Goal: Use online tool/utility: Utilize a website feature to perform a specific function

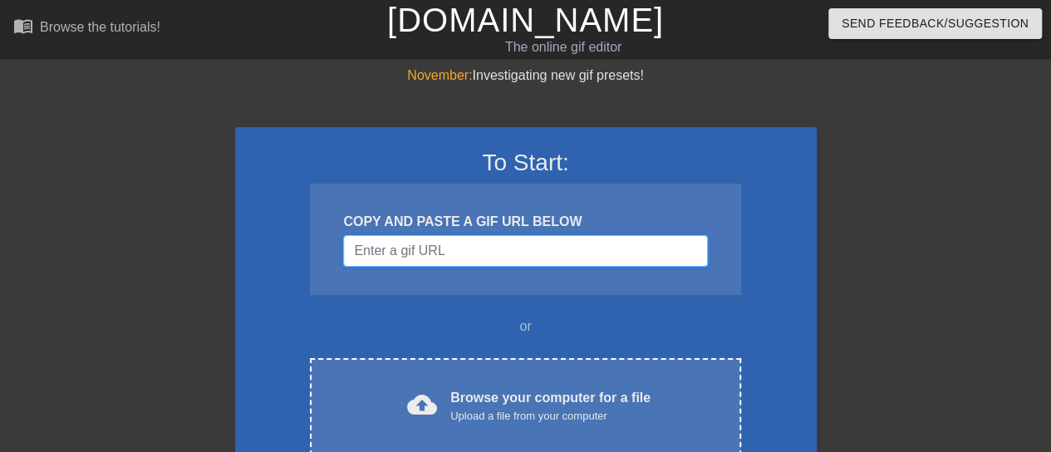
click at [495, 253] on input "Username" at bounding box center [525, 251] width 364 height 32
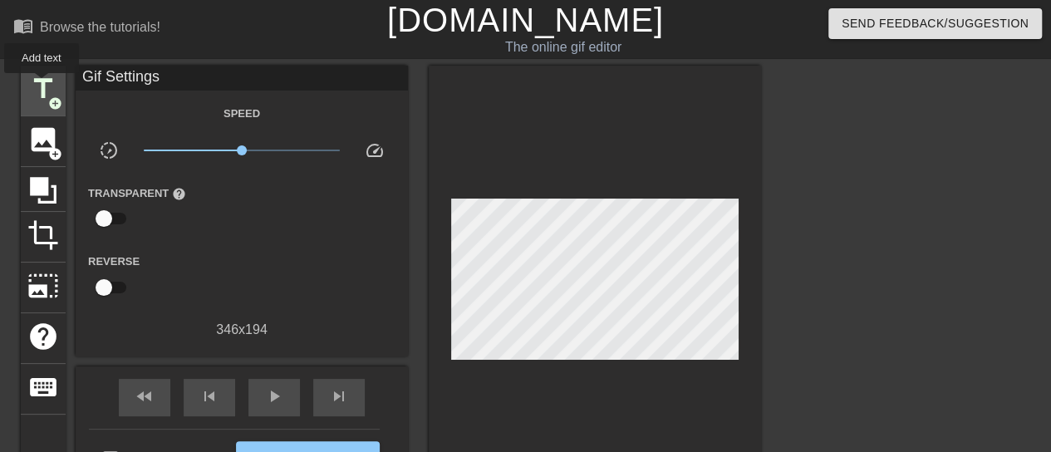
click at [42, 85] on span "title" at bounding box center [43, 89] width 32 height 32
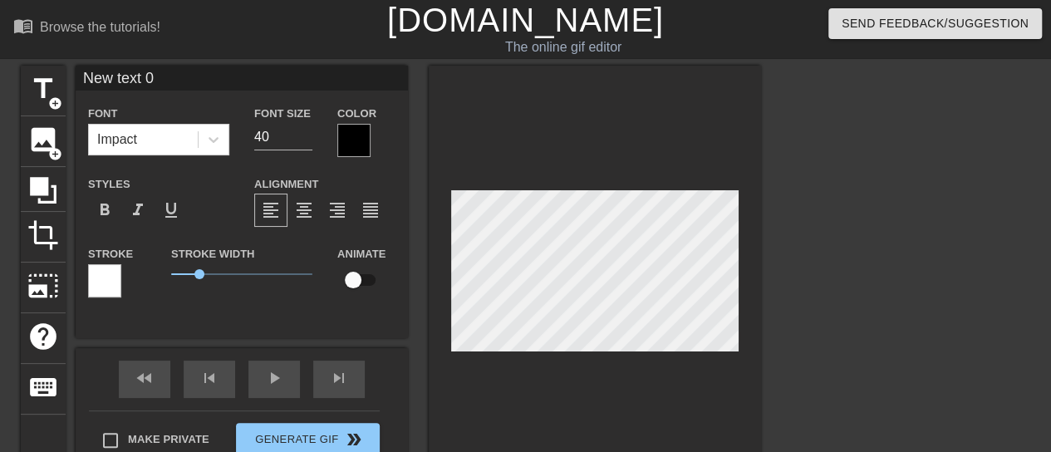
type input "B"
type textarea "B"
type input "Bu"
type textarea "Bu"
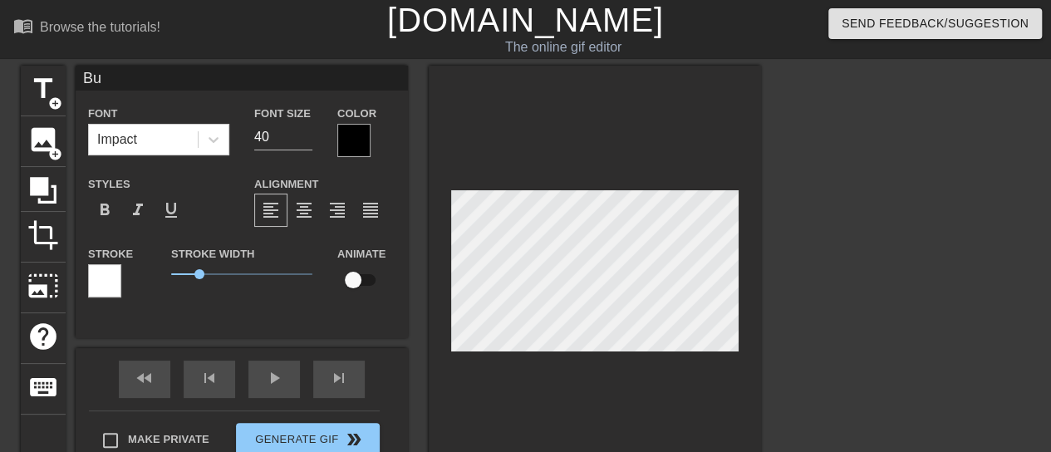
type input "Bul"
type textarea "Bul"
type input "Bull"
type textarea "Bull"
type input "BullN"
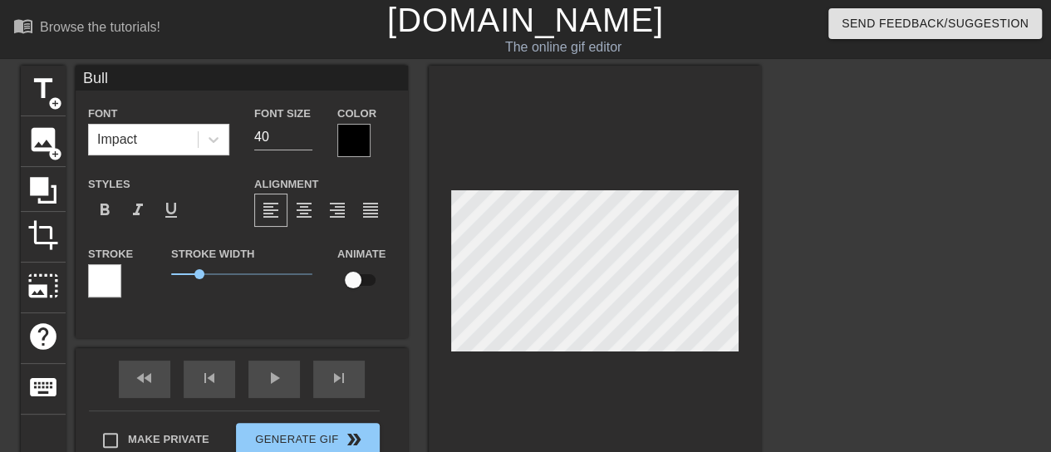
type textarea "BullN"
type input "BullNe"
type textarea "BullNe"
type input "BullNex"
type textarea "BullNex"
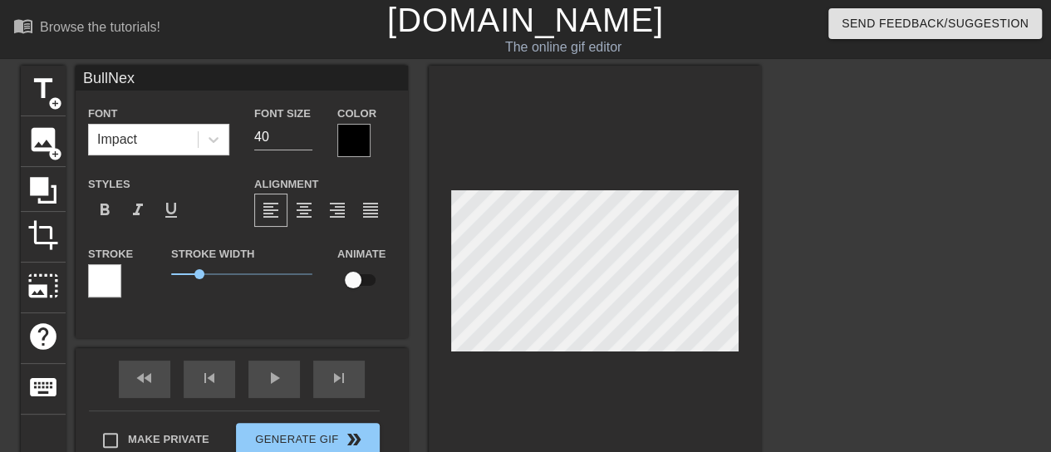
type input "BullNext"
type textarea "BullNext"
type input "BullNextD"
type textarea "BullNextD"
type input "BullNextDo"
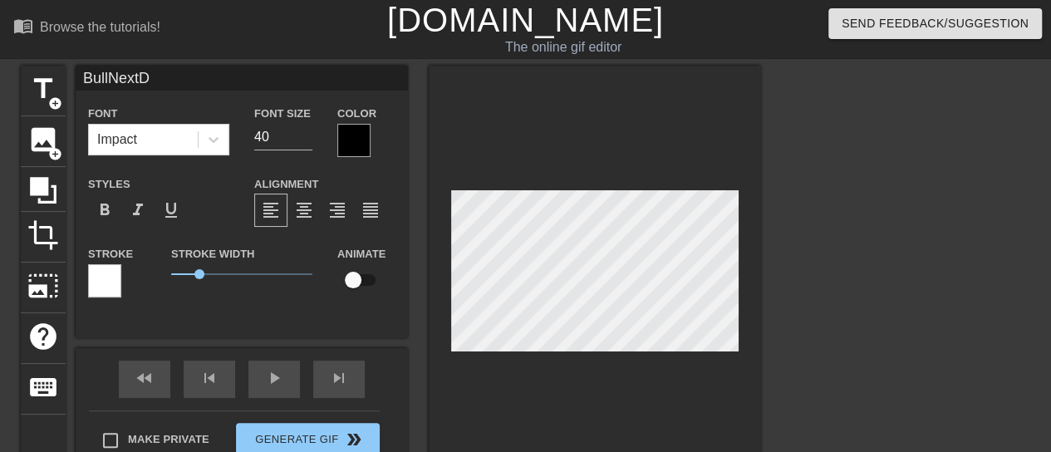
type textarea "BullNextDo"
type input "BullNextDoo"
type textarea "BullNextDoo"
type input "BullNextDoor"
type textarea "BullNextDoor"
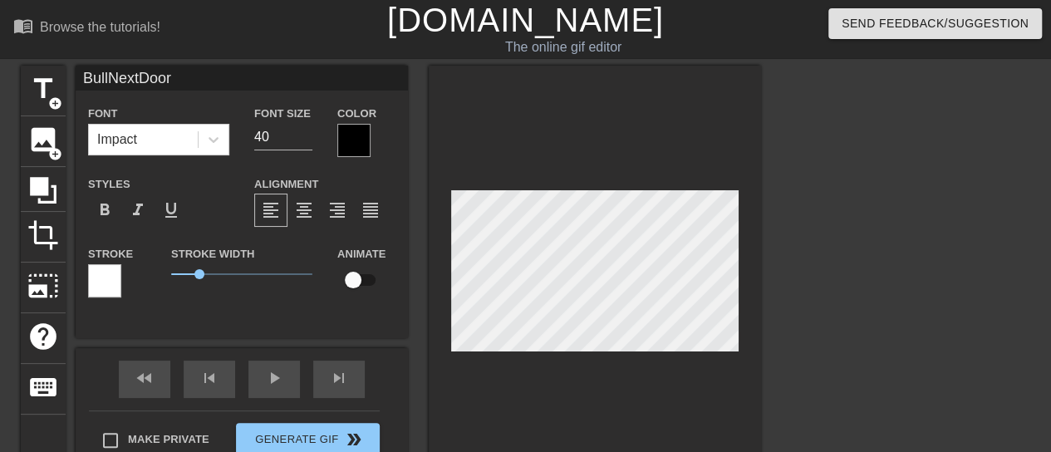
scroll to position [2, 5]
click at [339, 139] on div at bounding box center [353, 140] width 33 height 33
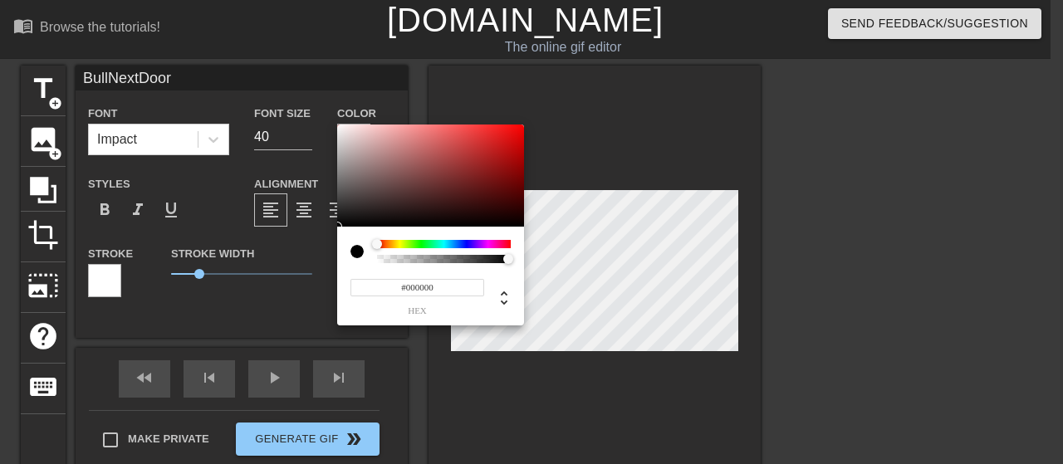
type input "#C40606"
click at [518, 148] on div at bounding box center [430, 176] width 187 height 103
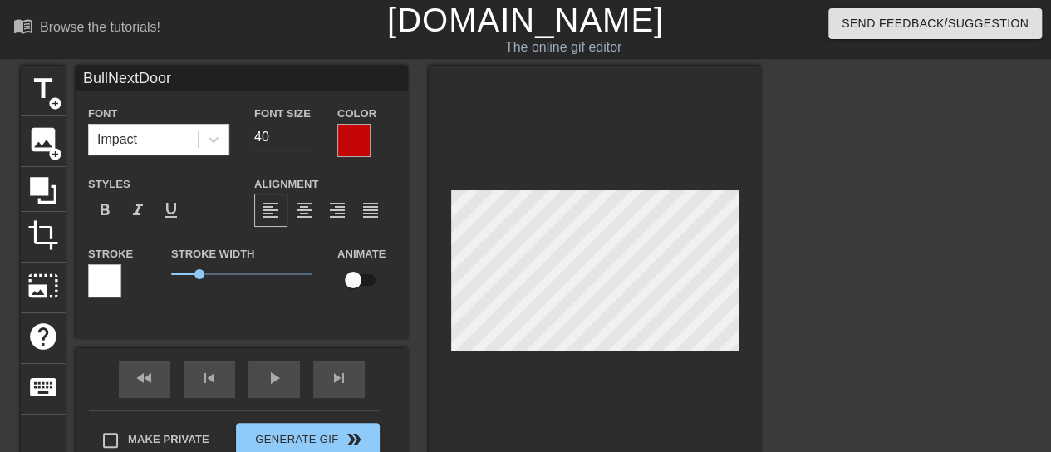
click at [105, 282] on div at bounding box center [104, 280] width 33 height 33
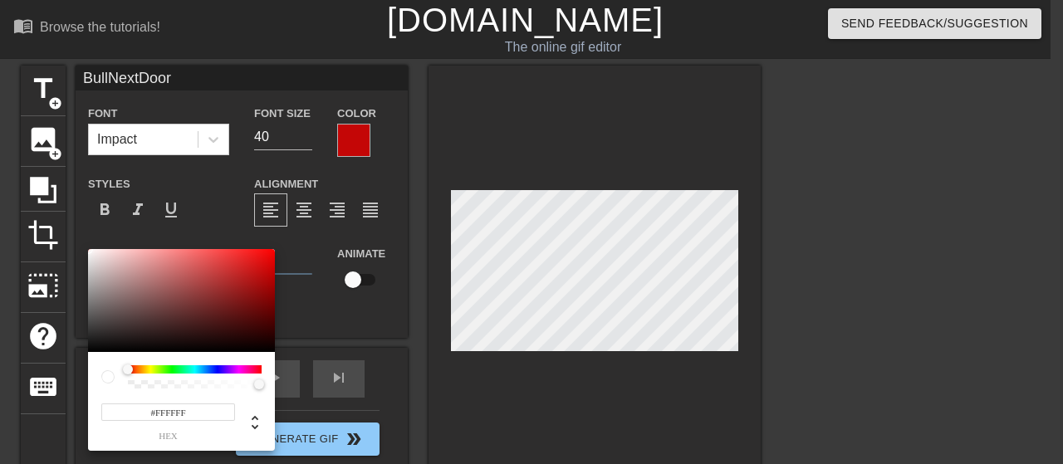
type input "#0C0303"
click at [228, 347] on div at bounding box center [181, 300] width 187 height 103
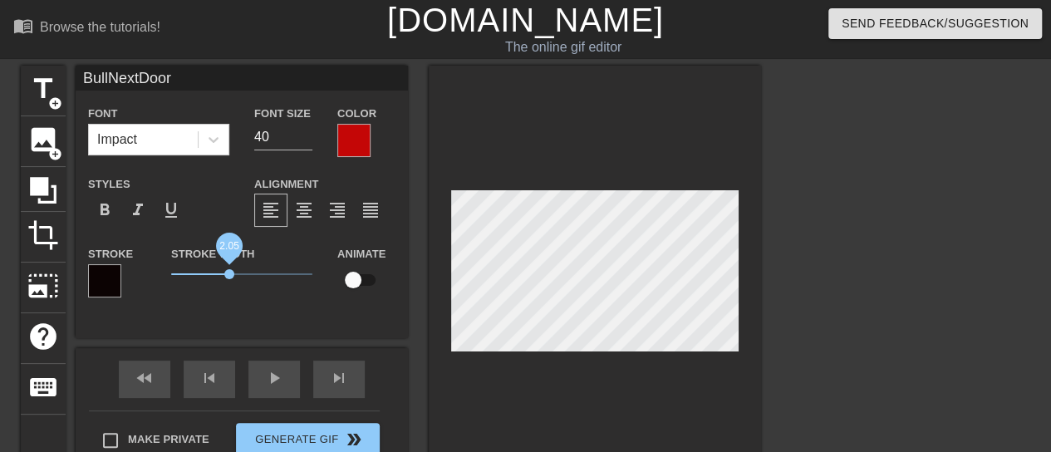
drag, startPoint x: 201, startPoint y: 273, endPoint x: 228, endPoint y: 272, distance: 27.4
click at [228, 272] on span "2.05" at bounding box center [229, 274] width 10 height 10
click at [140, 210] on span "format_italic" at bounding box center [138, 210] width 20 height 20
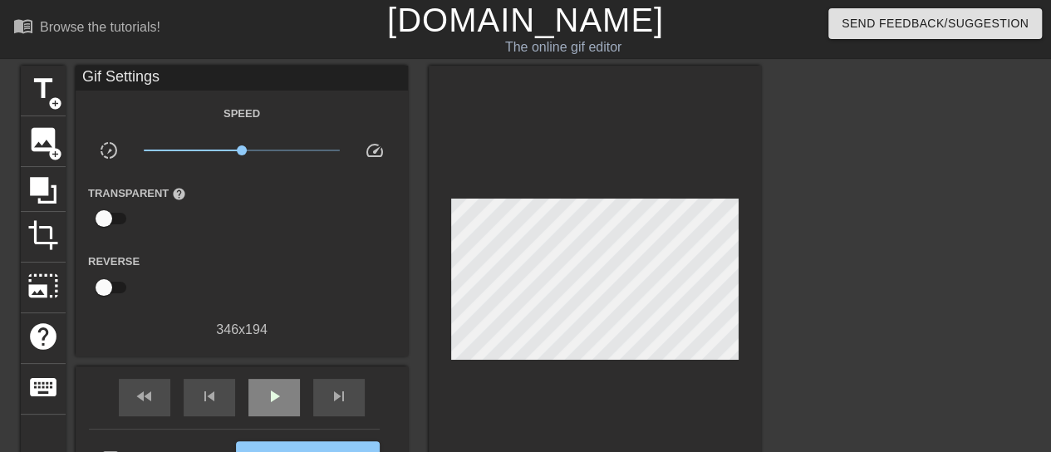
click at [277, 369] on div "fast_rewind skip_previous play_arrow skip_next" at bounding box center [241, 397] width 271 height 62
click at [267, 396] on span "play_arrow" at bounding box center [274, 396] width 20 height 20
drag, startPoint x: 239, startPoint y: 152, endPoint x: 198, endPoint y: 150, distance: 41.6
click at [198, 150] on span "x0.359" at bounding box center [198, 150] width 10 height 10
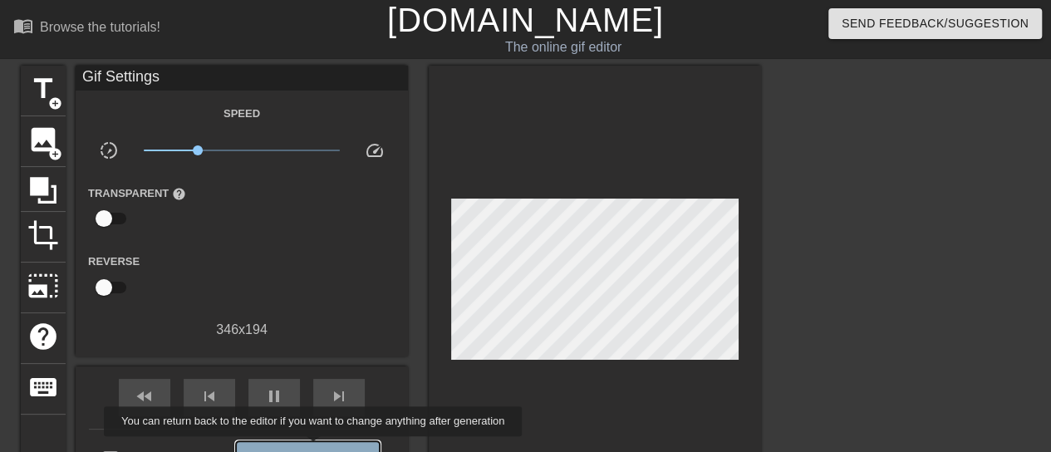
click at [315, 448] on span "Generate Gif double_arrow" at bounding box center [308, 458] width 130 height 20
